Goal: Transaction & Acquisition: Purchase product/service

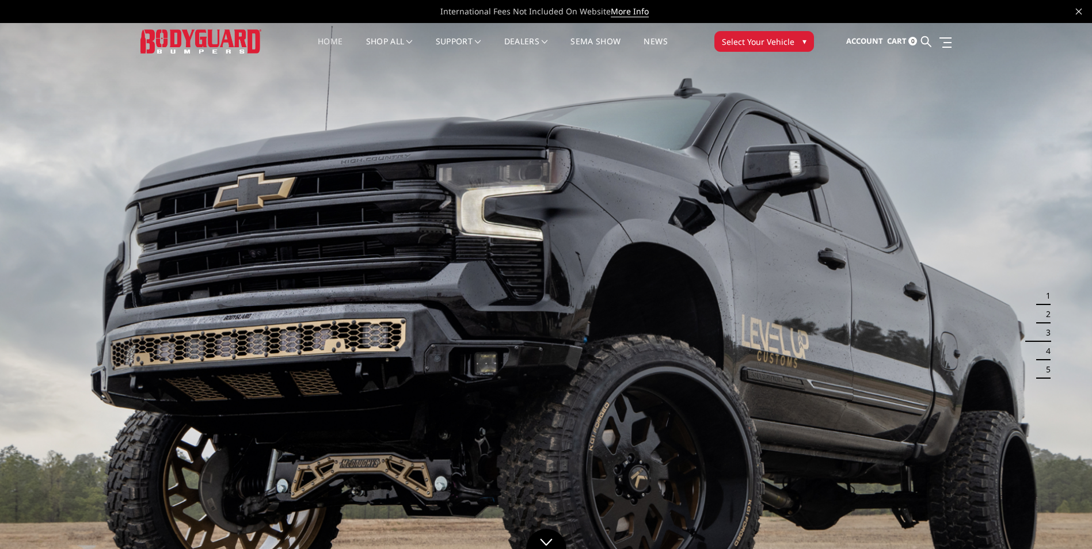
click at [777, 41] on span "Select Your Vehicle" at bounding box center [758, 42] width 73 height 12
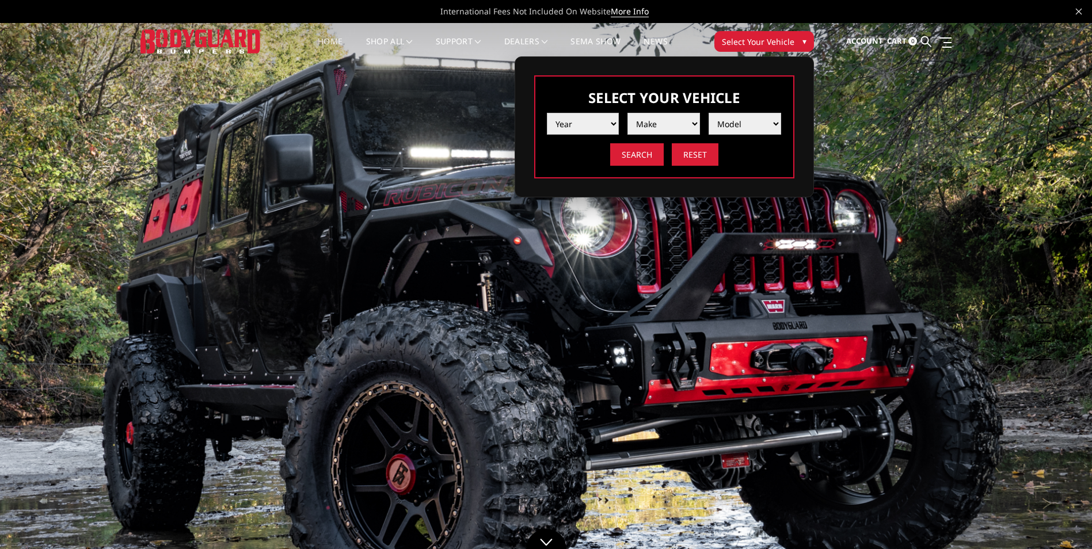
select select "yr_2018"
select select "mk_ram"
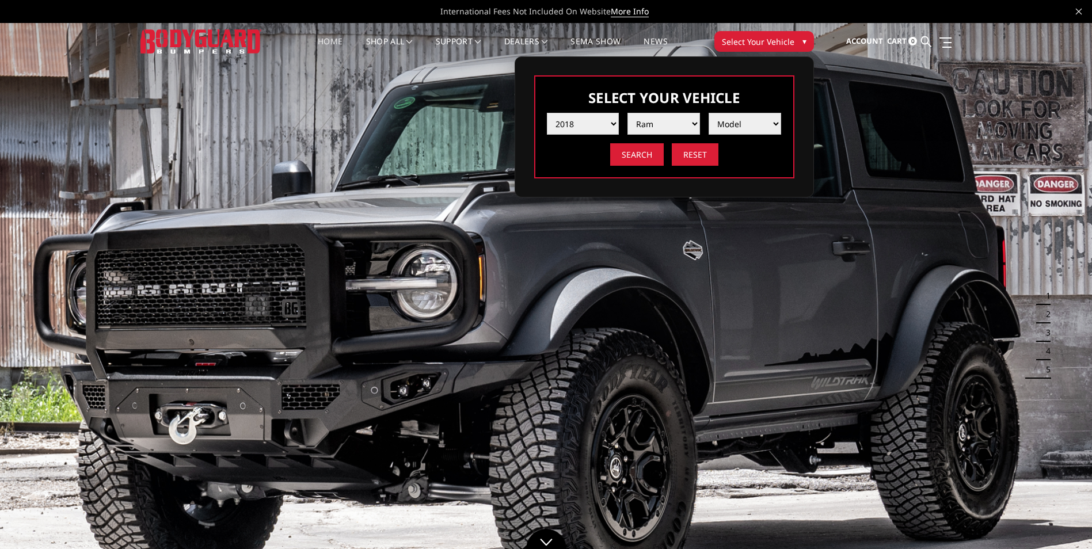
select select "md_2500-3500"
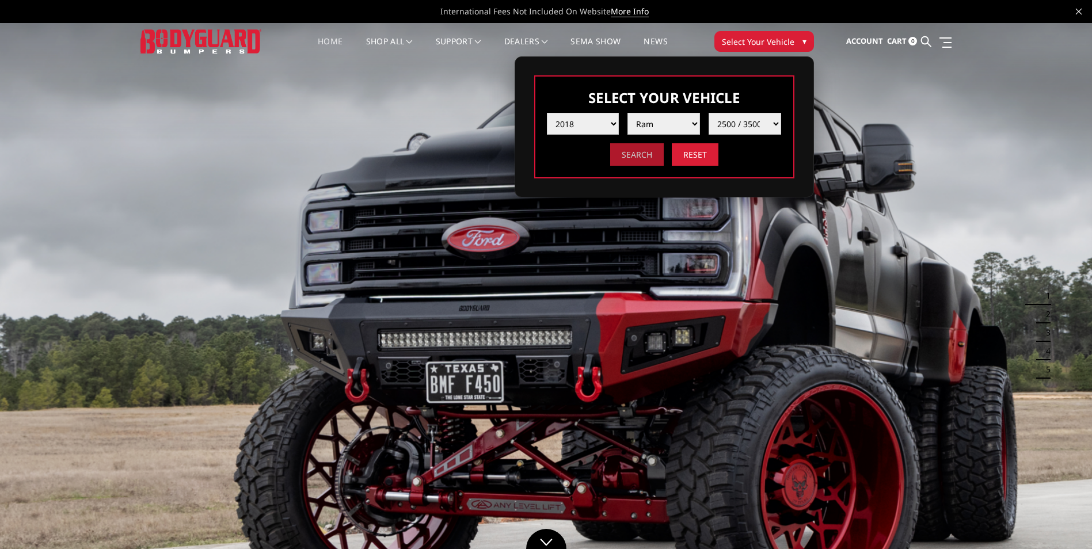
click at [648, 157] on input "Search" at bounding box center [637, 154] width 54 height 22
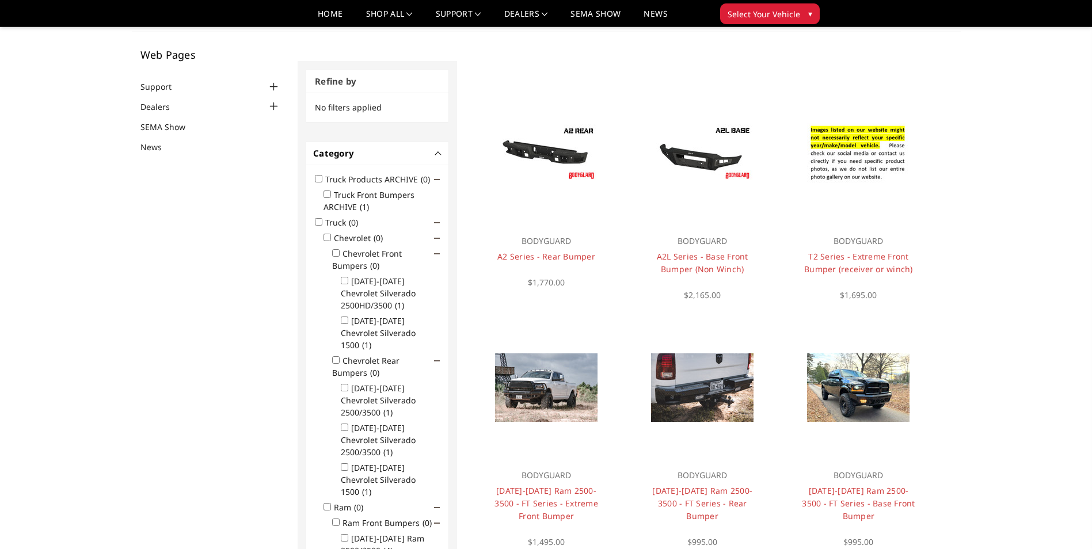
scroll to position [56, 0]
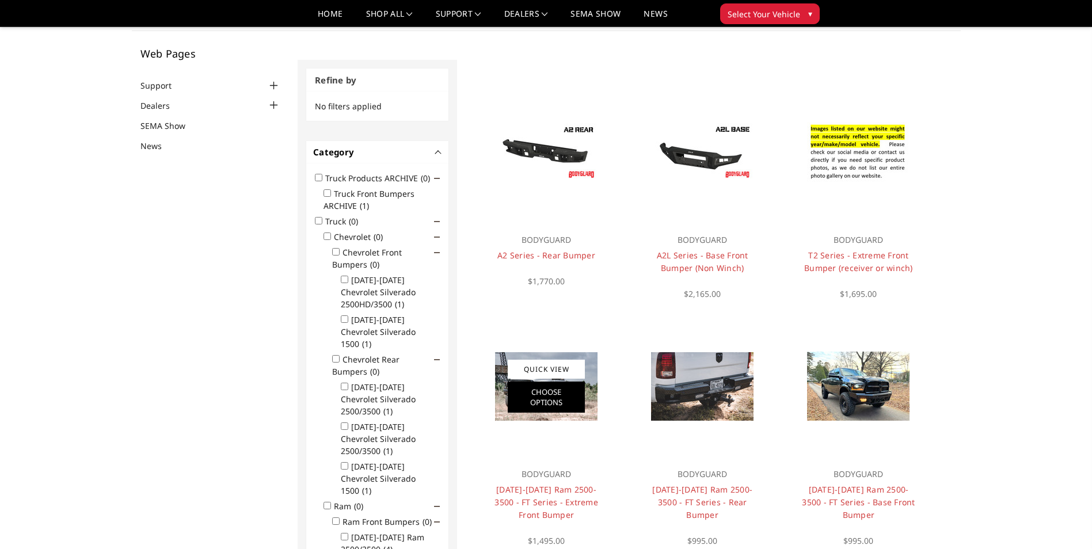
click at [548, 395] on link "Choose Options" at bounding box center [546, 397] width 77 height 31
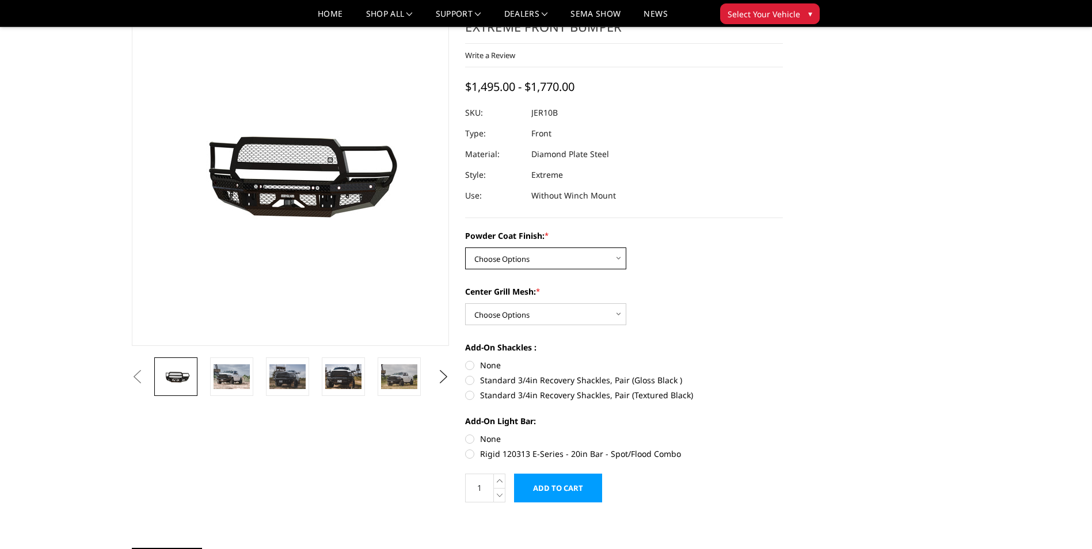
select select "3230"
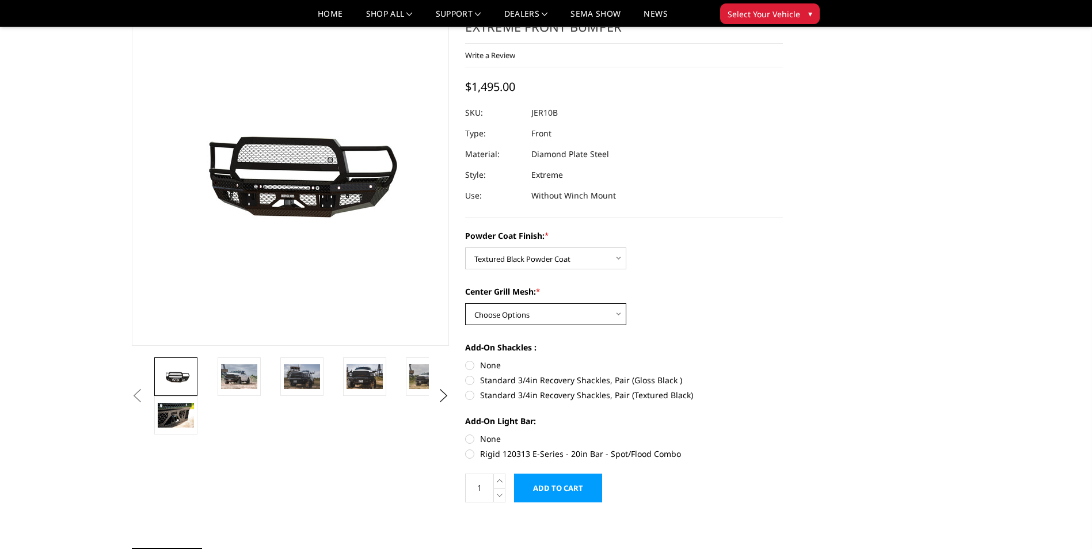
select select "3231"
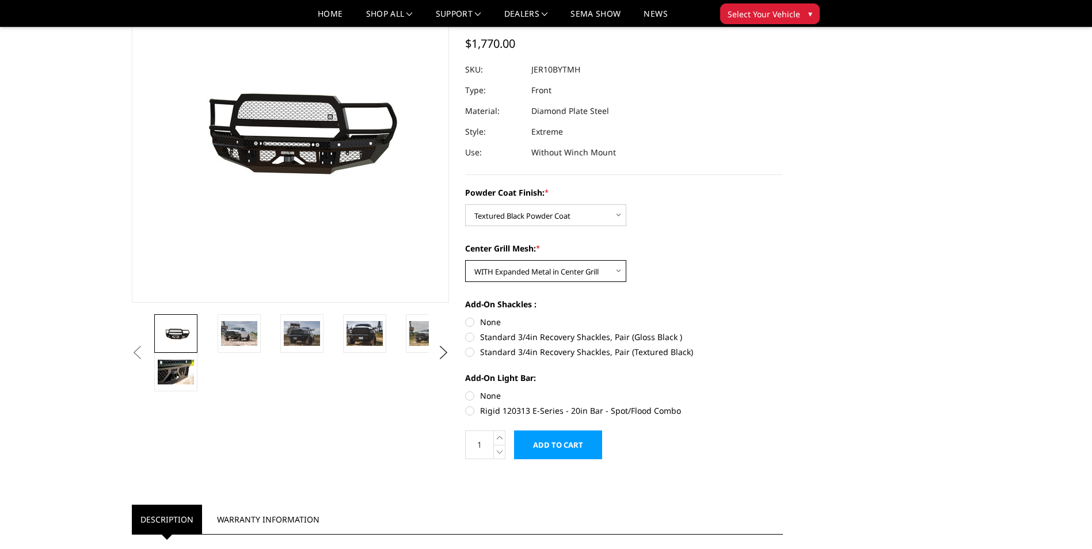
scroll to position [115, 0]
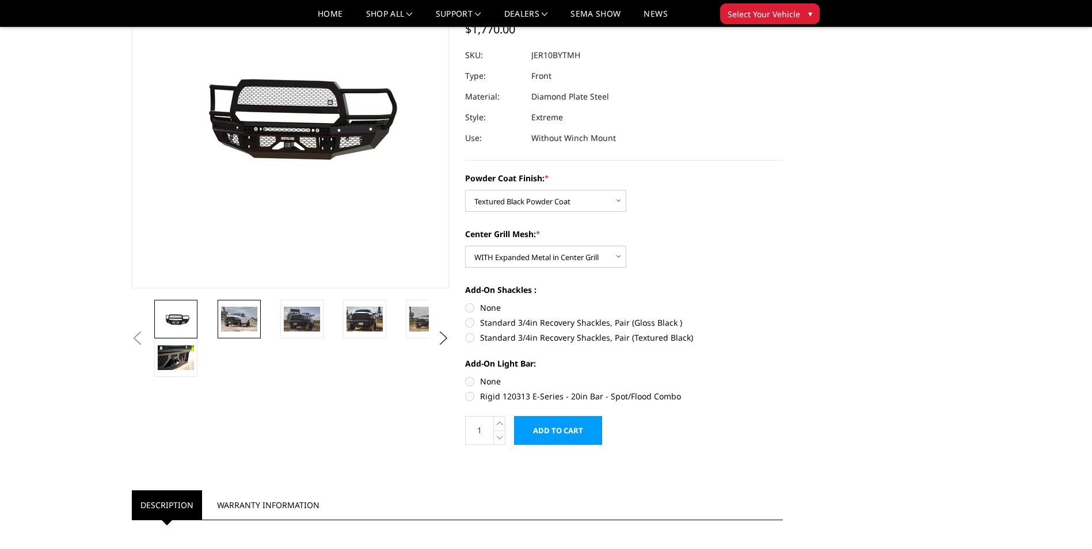
click at [240, 321] on img at bounding box center [239, 319] width 36 height 24
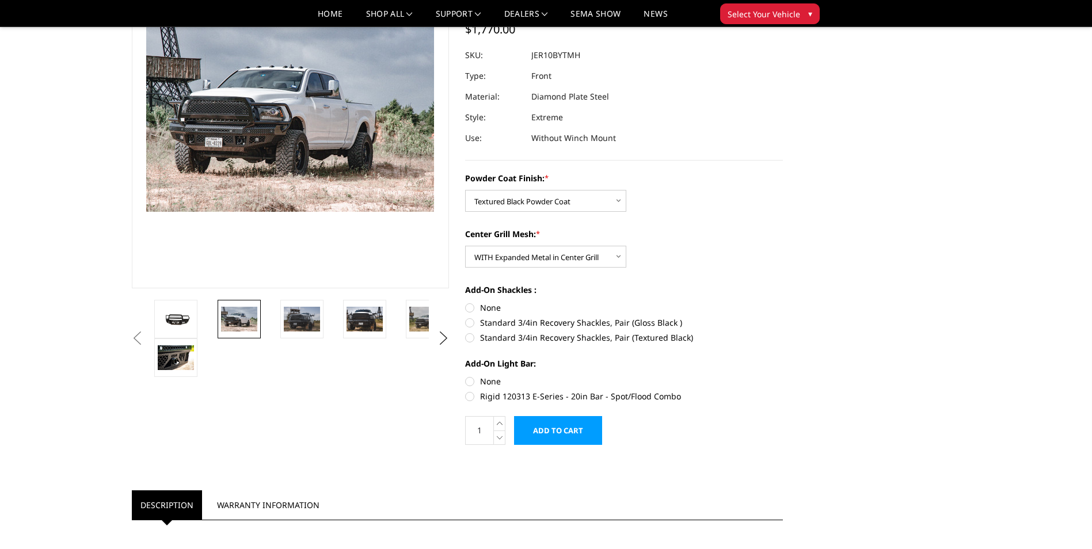
scroll to position [84, 0]
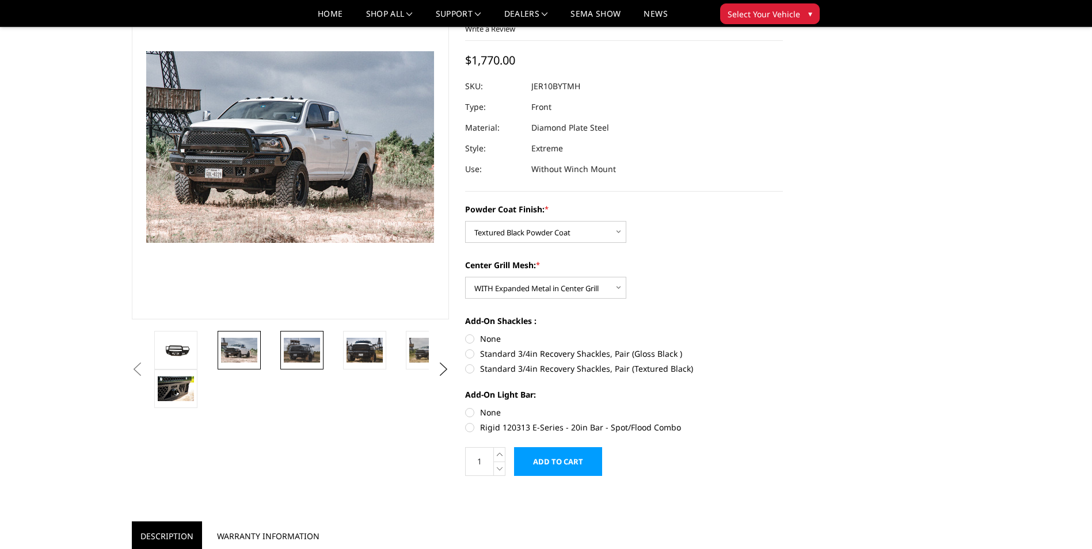
click at [302, 350] on img at bounding box center [302, 350] width 36 height 24
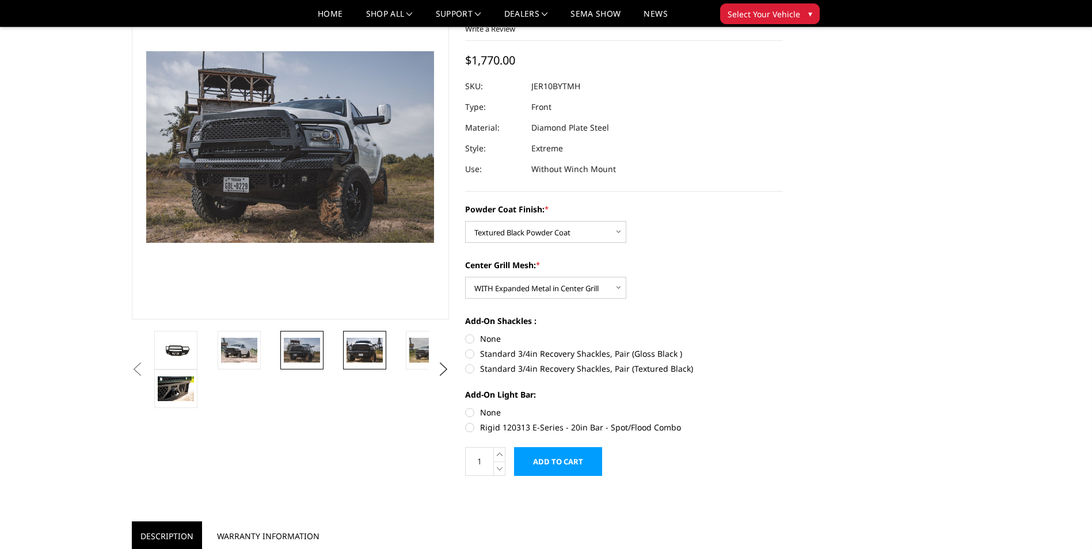
click at [363, 349] on img at bounding box center [364, 350] width 36 height 24
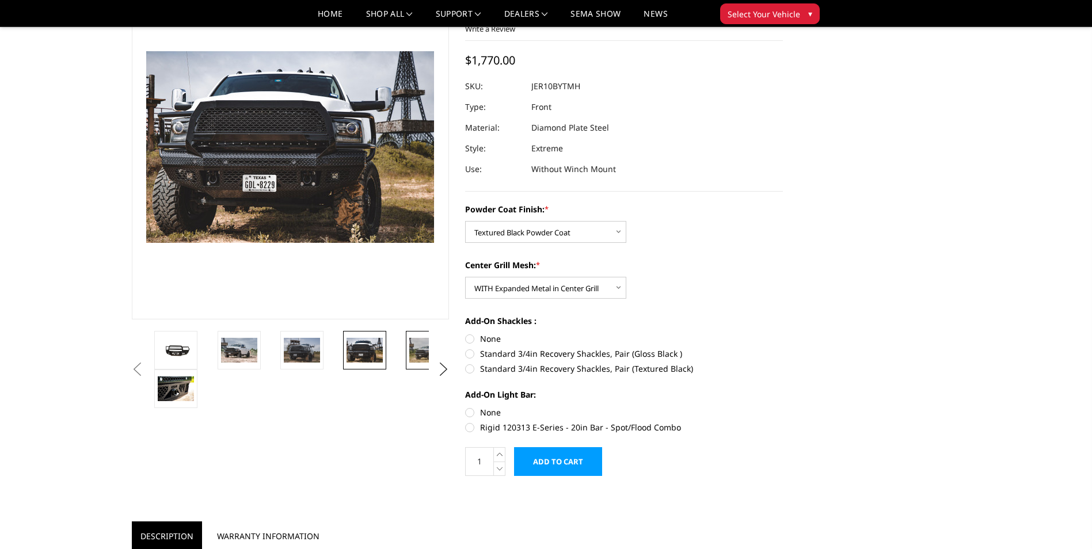
click at [421, 353] on img at bounding box center [427, 350] width 36 height 24
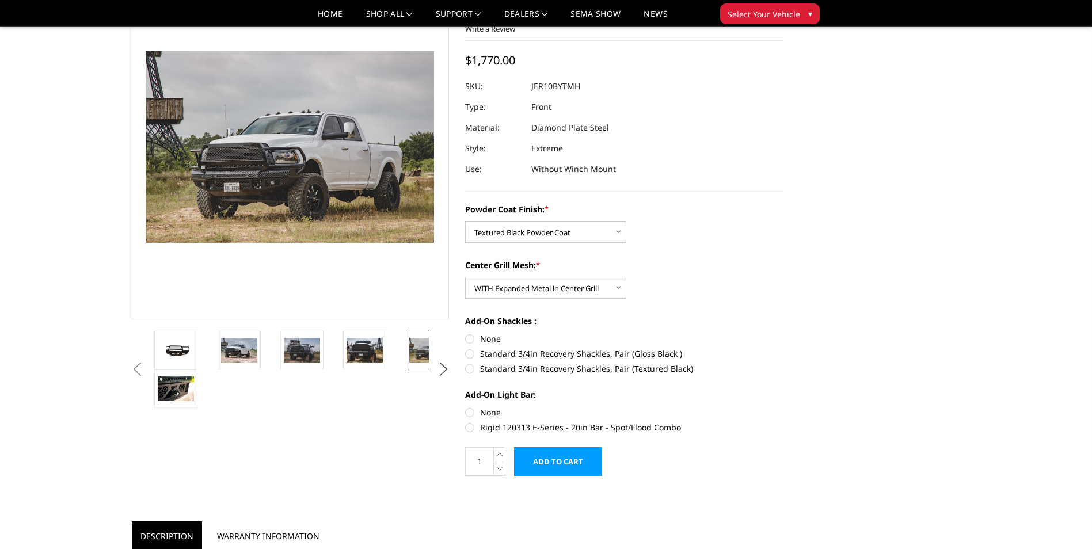
click at [444, 369] on button "Next" at bounding box center [443, 369] width 17 height 17
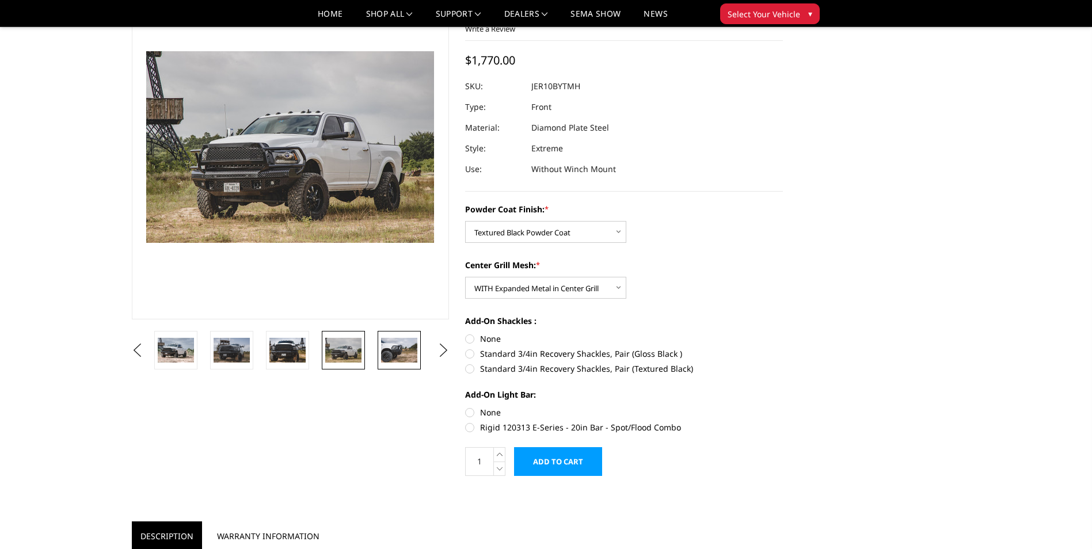
click at [399, 352] on img at bounding box center [399, 350] width 36 height 24
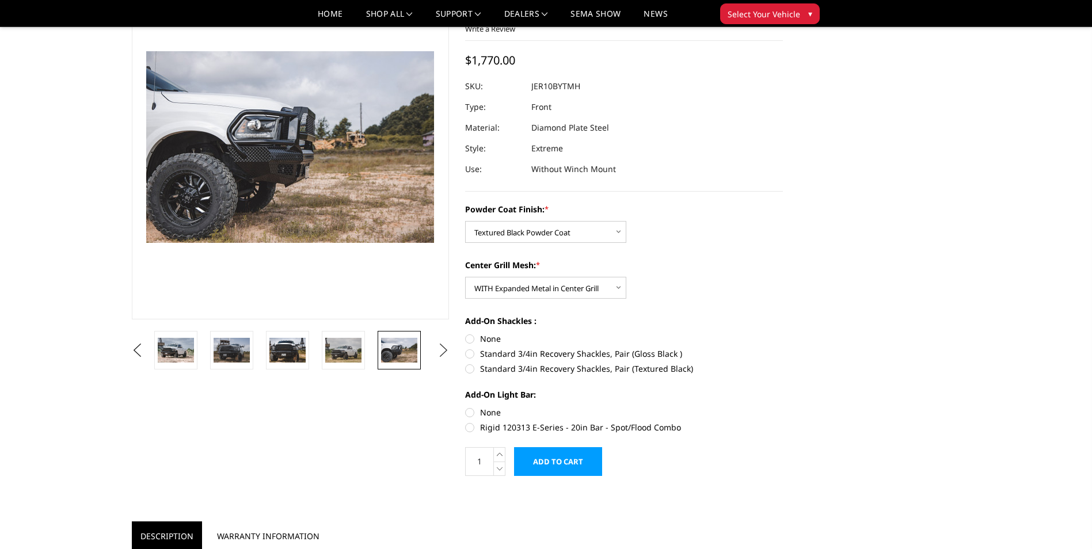
click at [444, 350] on button "Next" at bounding box center [443, 350] width 17 height 17
click at [406, 353] on img at bounding box center [399, 350] width 36 height 24
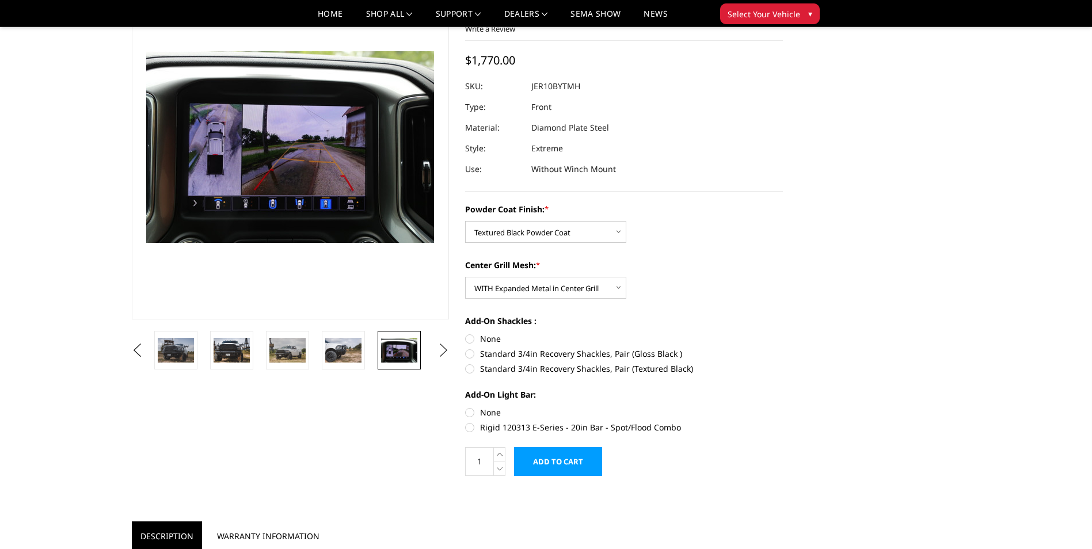
click at [448, 348] on button "Next" at bounding box center [443, 350] width 17 height 17
click at [407, 352] on img at bounding box center [399, 350] width 36 height 24
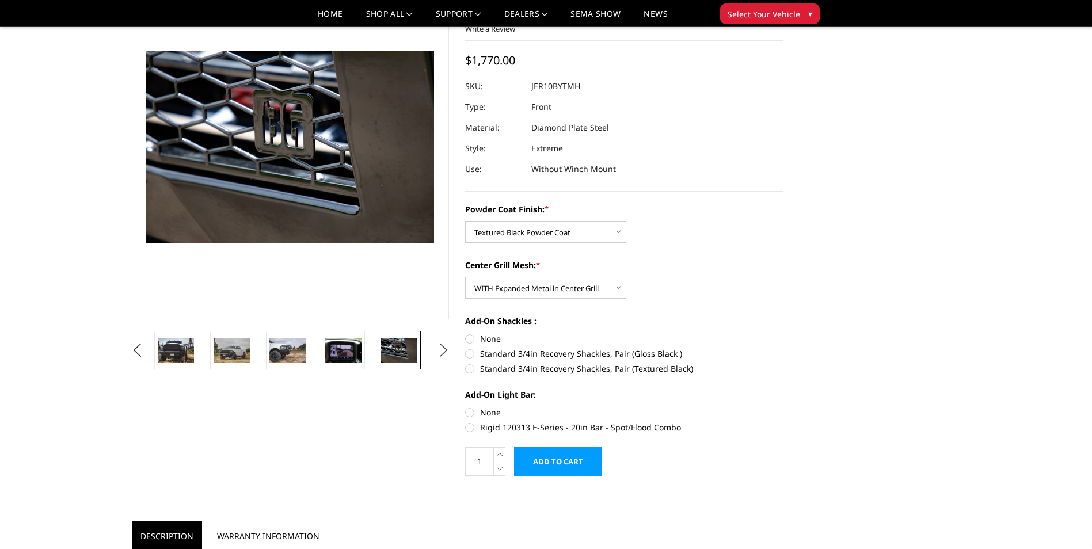
click at [444, 348] on button "Next" at bounding box center [443, 350] width 17 height 17
click at [407, 352] on img at bounding box center [399, 350] width 36 height 24
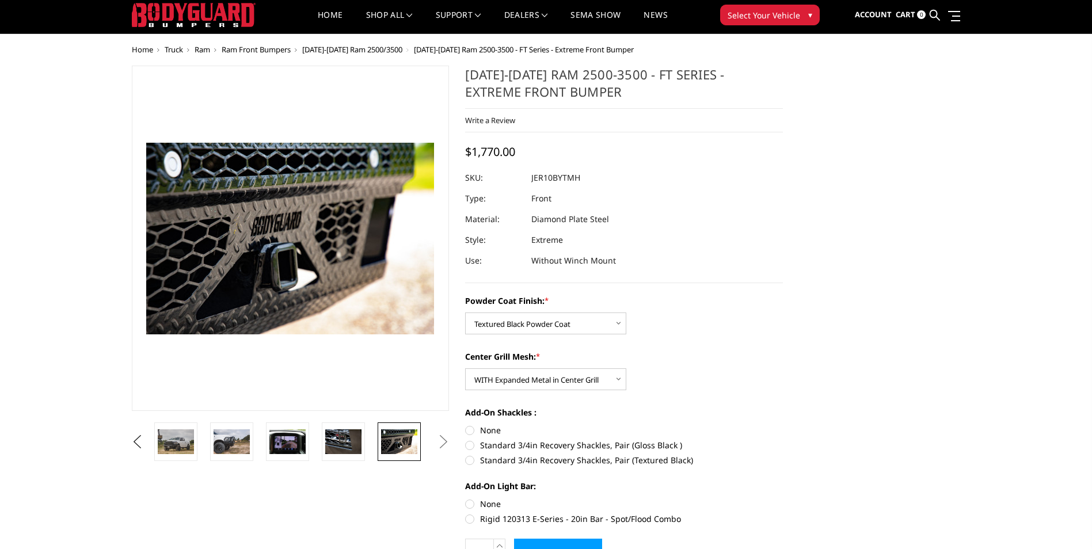
scroll to position [0, 0]
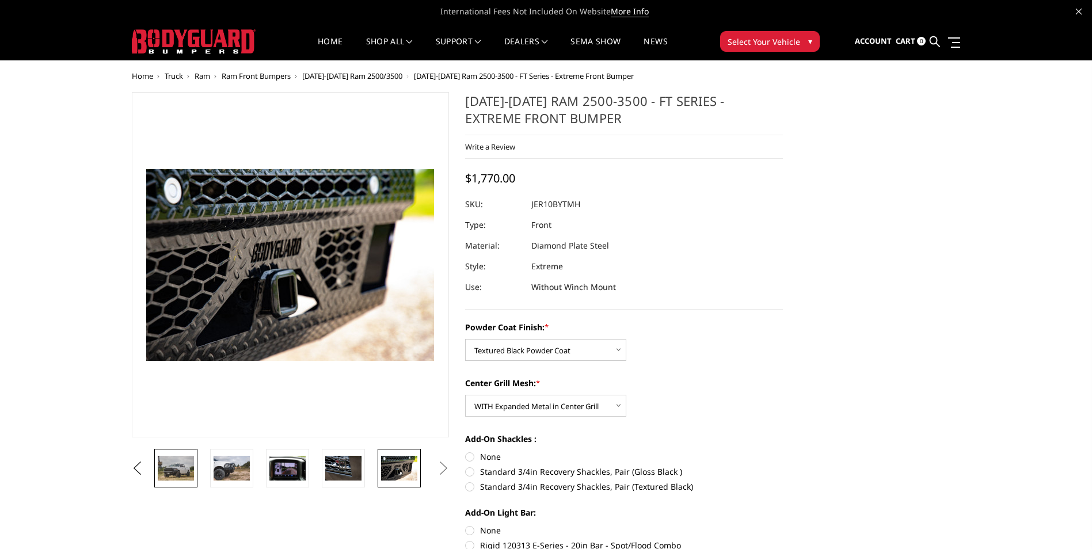
click at [185, 466] on img at bounding box center [176, 468] width 36 height 24
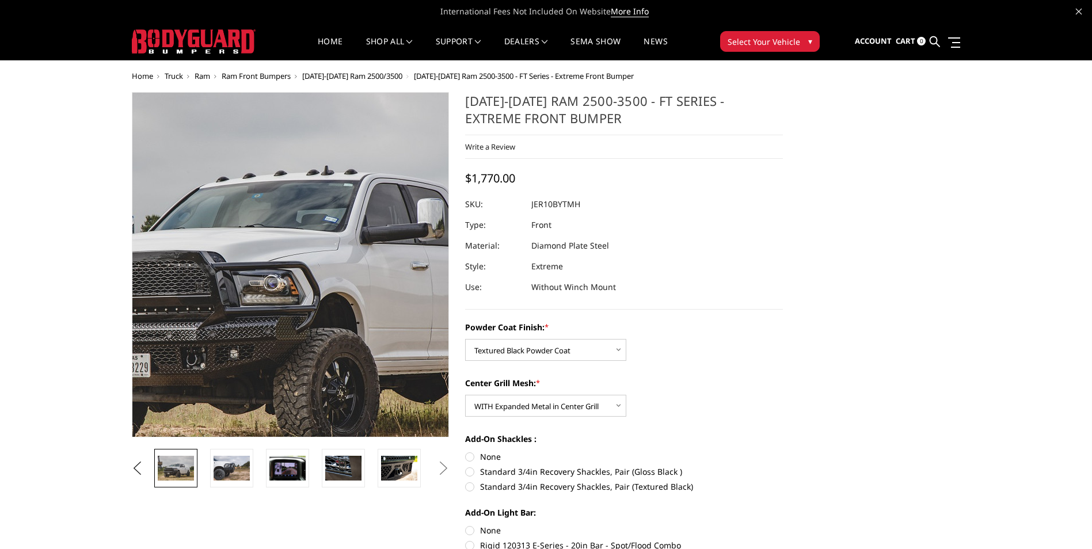
click at [299, 273] on img at bounding box center [279, 262] width 737 height 491
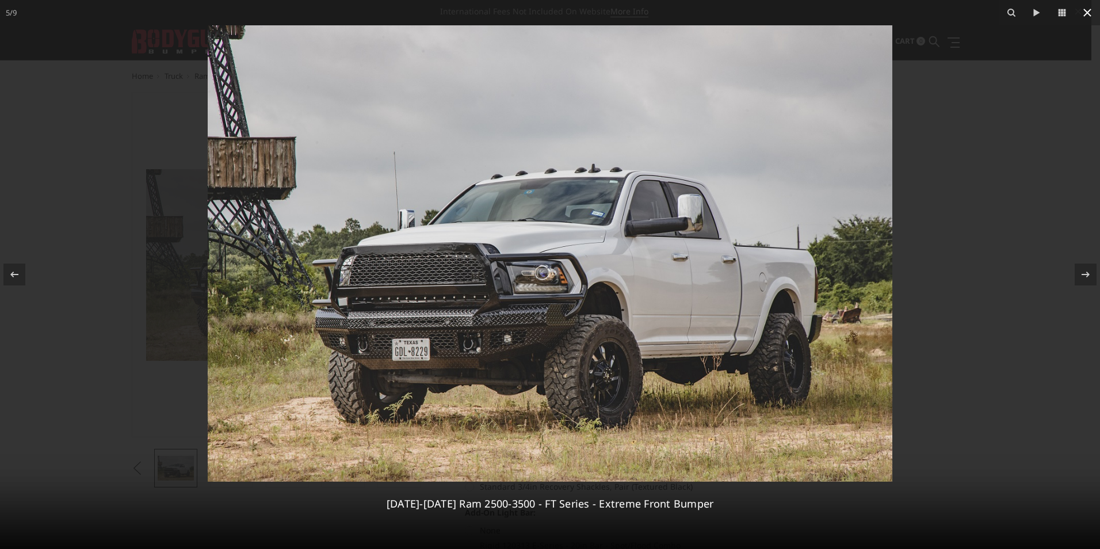
click at [1091, 10] on icon at bounding box center [1088, 13] width 8 height 8
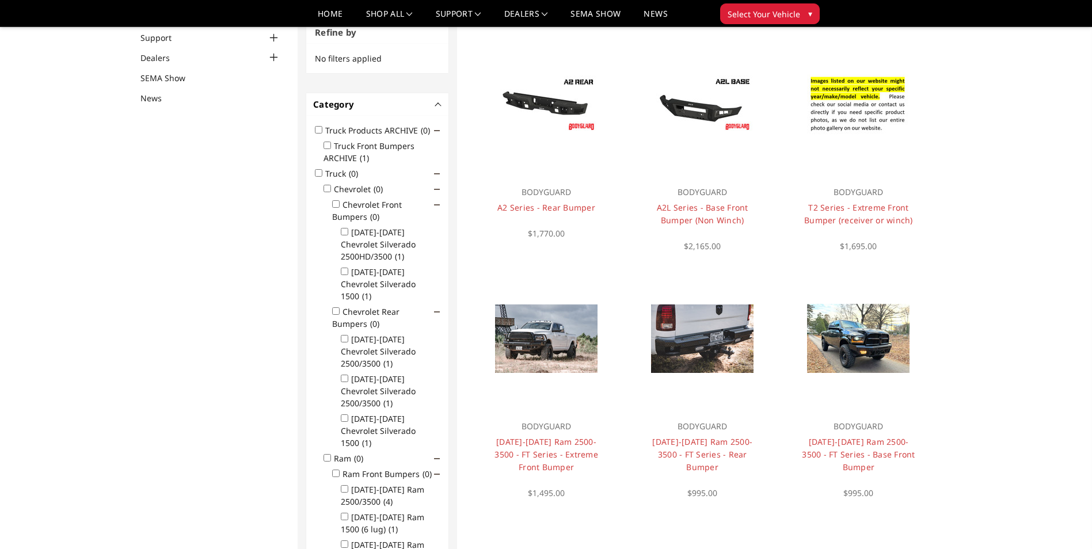
scroll to position [150, 0]
